Goal: Find specific page/section: Find specific page/section

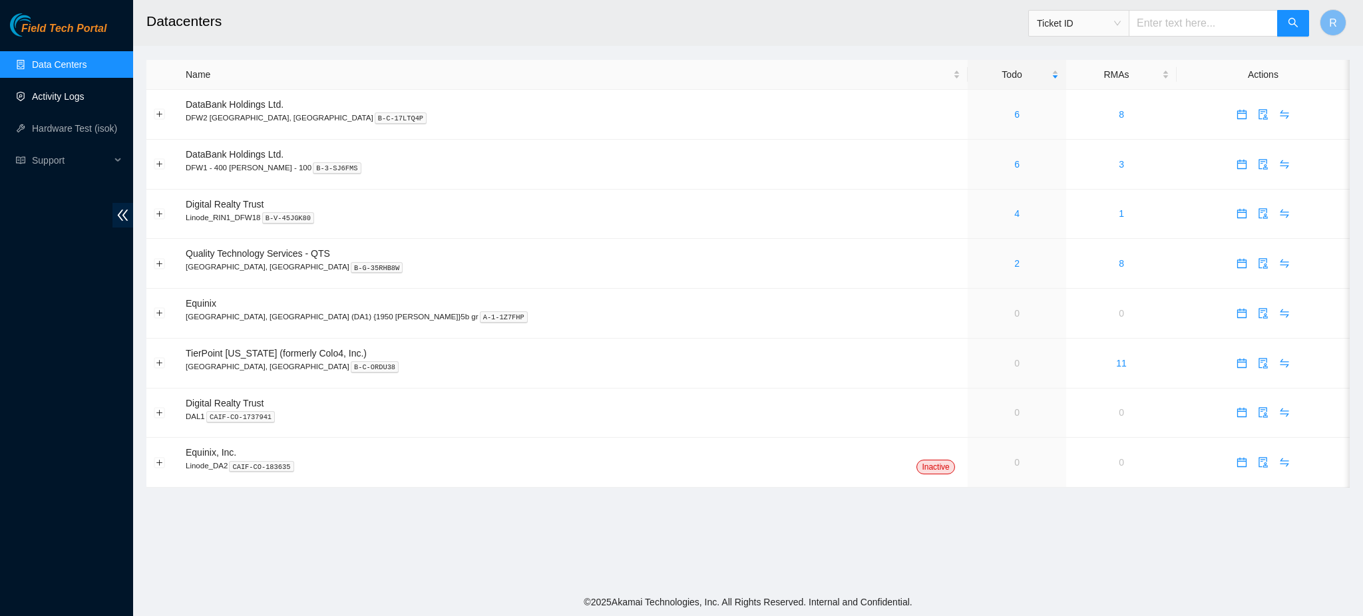
click at [64, 97] on link "Activity Logs" at bounding box center [58, 96] width 53 height 11
drag, startPoint x: 69, startPoint y: 92, endPoint x: 117, endPoint y: 98, distance: 49.0
click at [69, 91] on link "Activity Logs" at bounding box center [58, 96] width 53 height 11
